Goal: Transaction & Acquisition: Purchase product/service

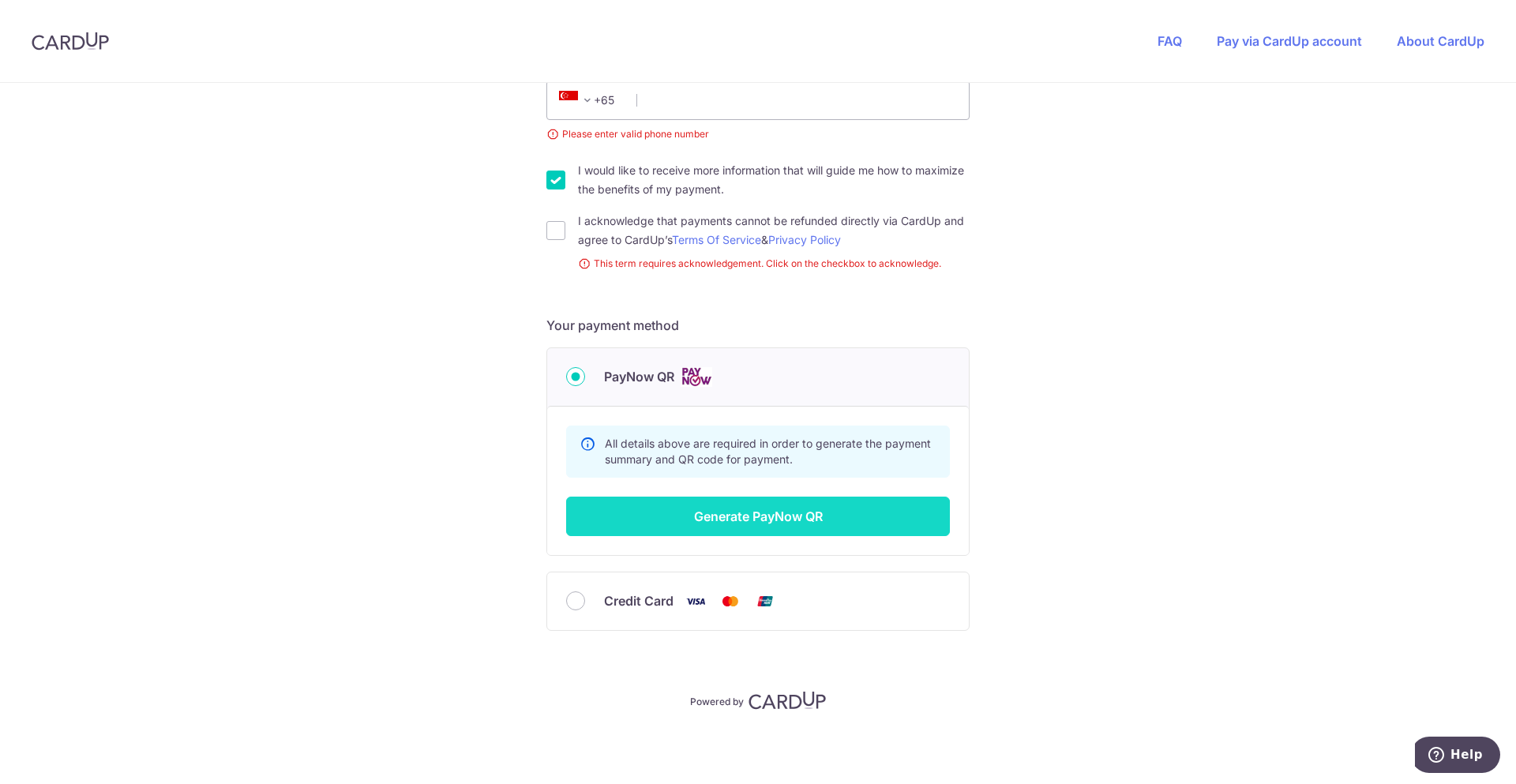
click at [815, 525] on button "Generate PayNow QR" at bounding box center [758, 516] width 384 height 40
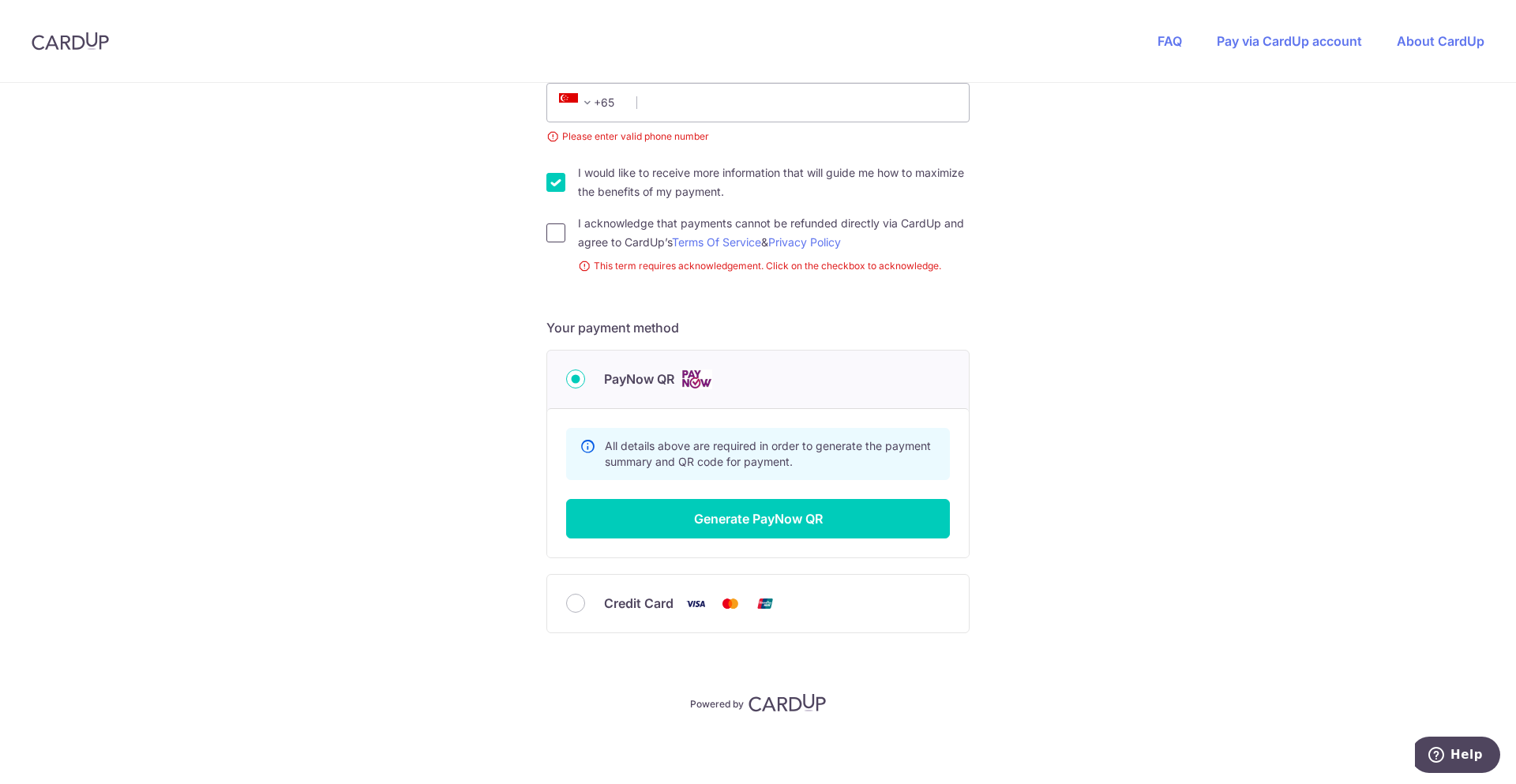
click at [549, 232] on input "I acknowledge that payments cannot be refunded directly via CardUp and agree to…" at bounding box center [556, 233] width 19 height 19
checkbox input "true"
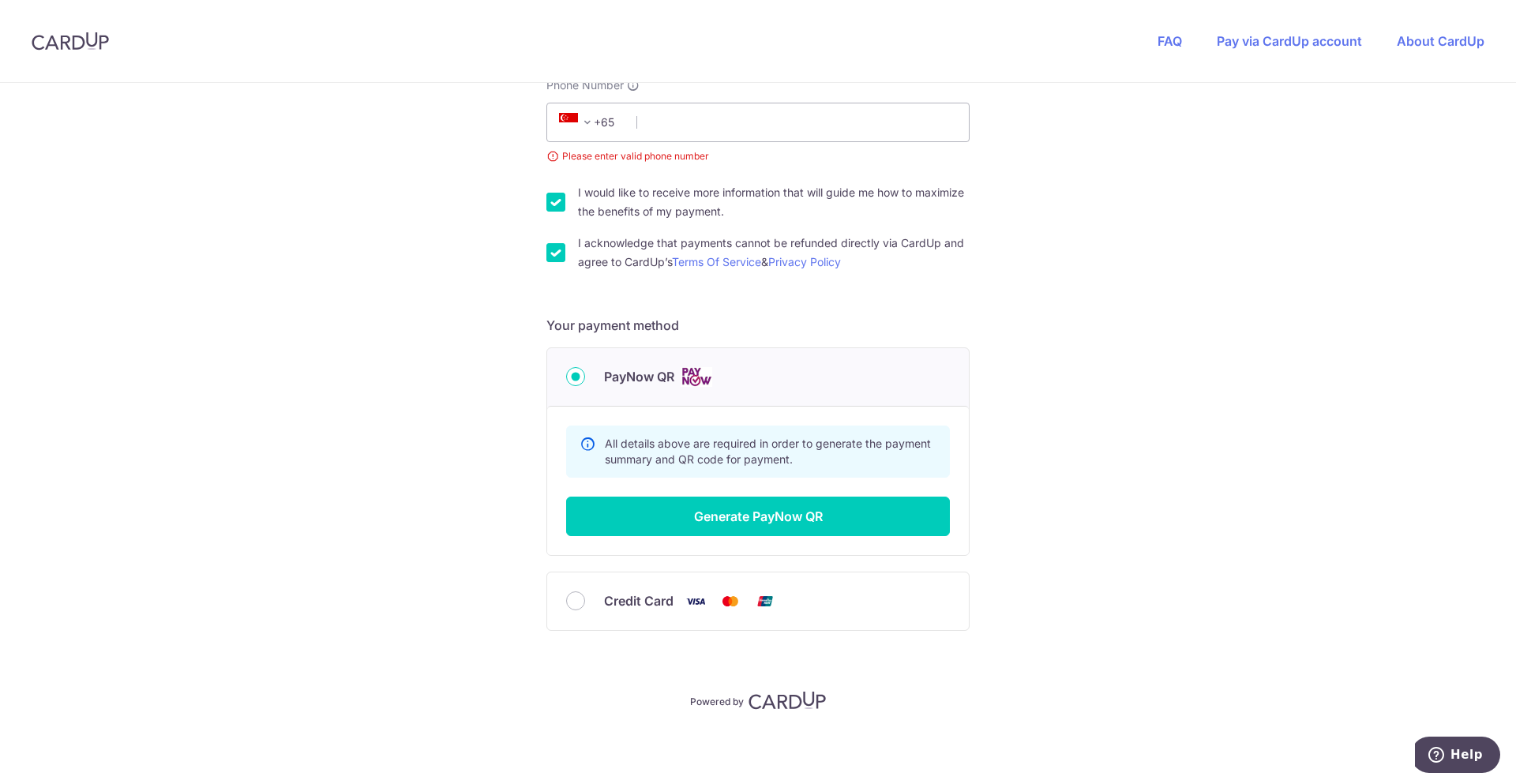
scroll to position [475, 0]
click at [721, 117] on input "Phone Number" at bounding box center [758, 122] width 423 height 40
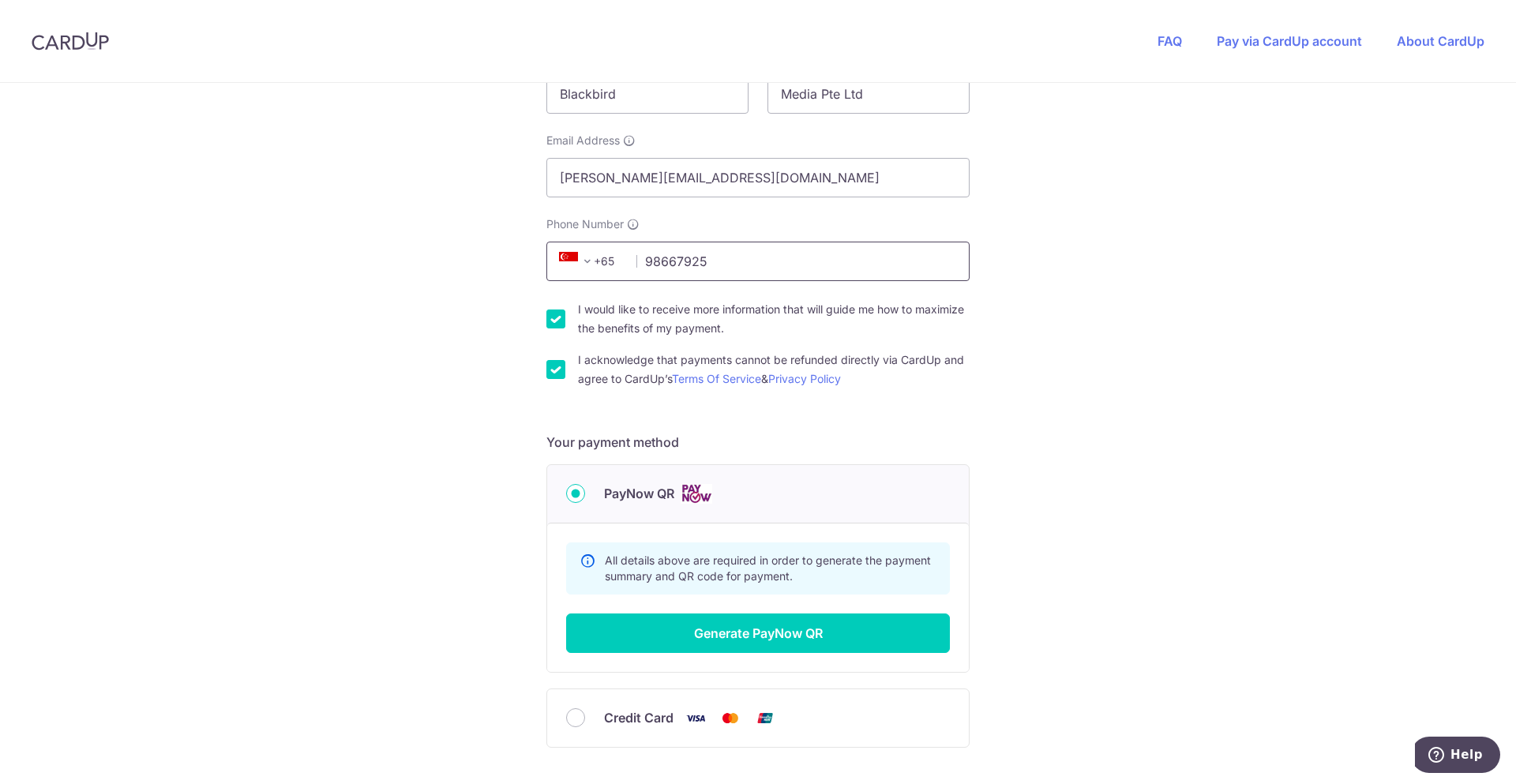
scroll to position [373, 0]
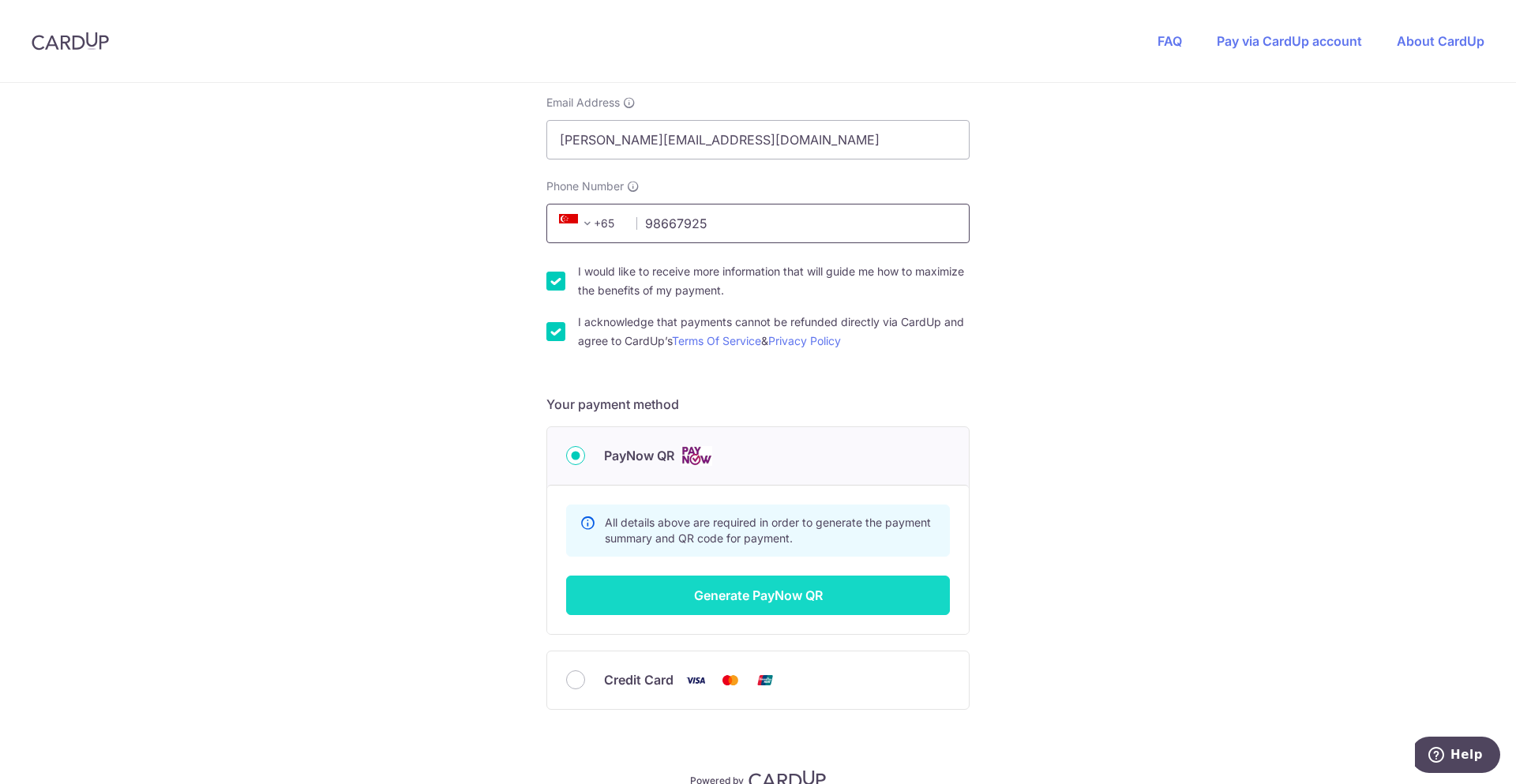
type input "98667925"
click at [836, 600] on button "Generate PayNow QR" at bounding box center [758, 595] width 384 height 40
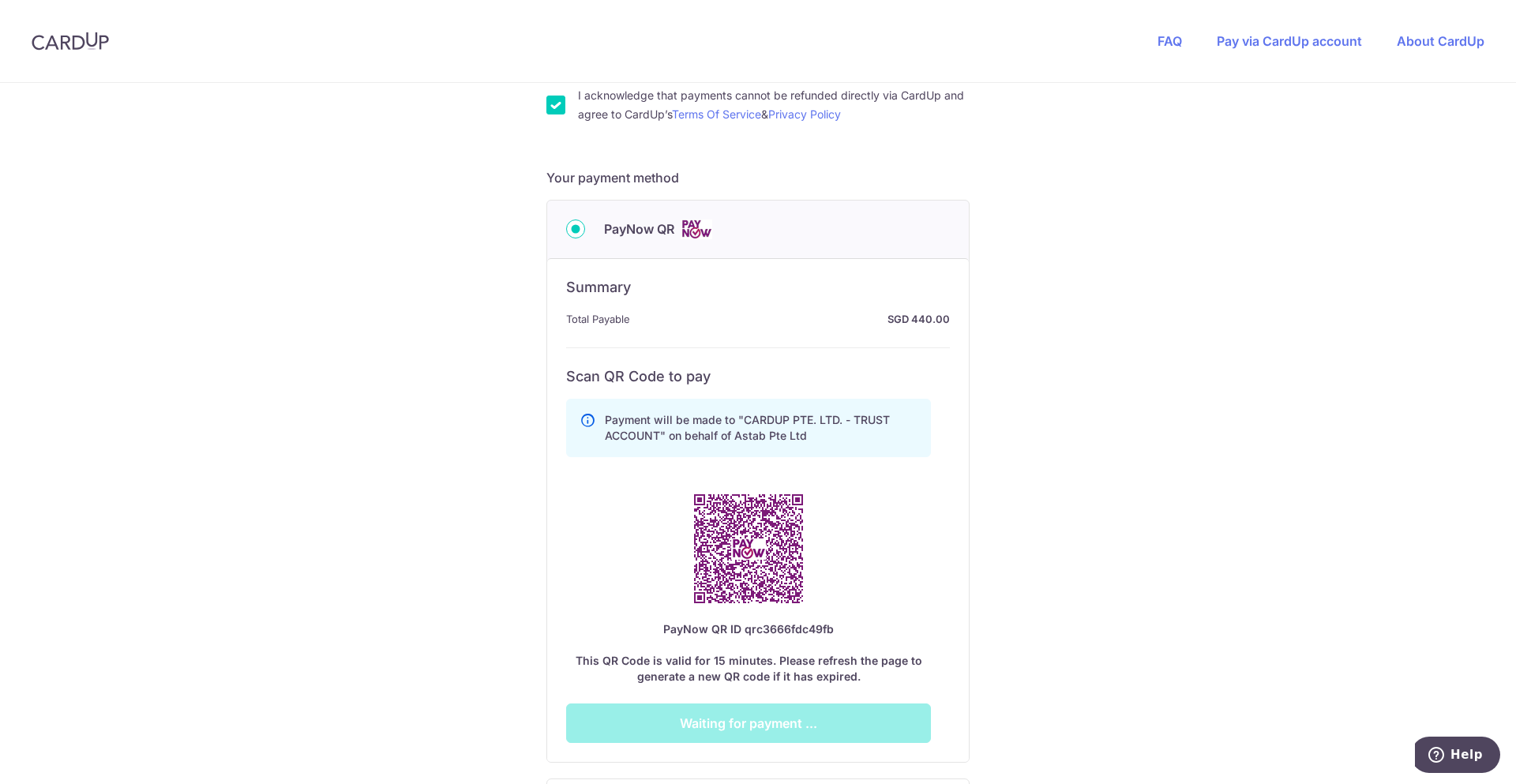
scroll to position [689, 0]
